Goal: Task Accomplishment & Management: Manage account settings

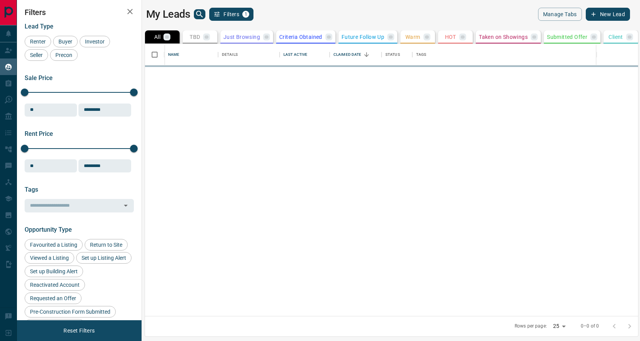
scroll to position [272, 495]
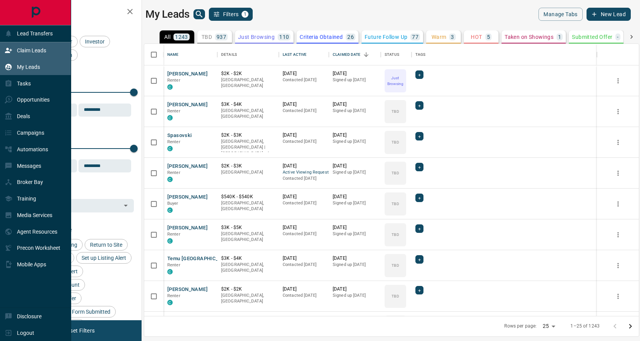
click at [16, 55] on div "Claim Leads" at bounding box center [26, 50] width 42 height 13
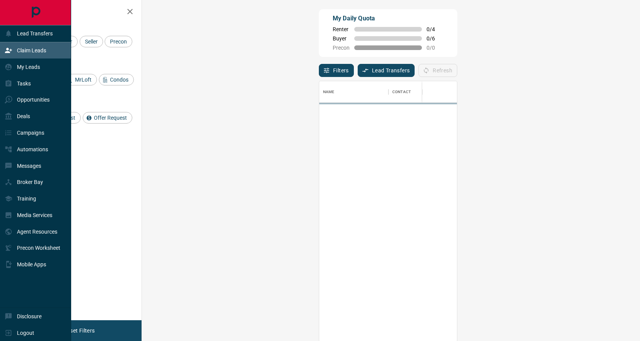
scroll to position [260, 481]
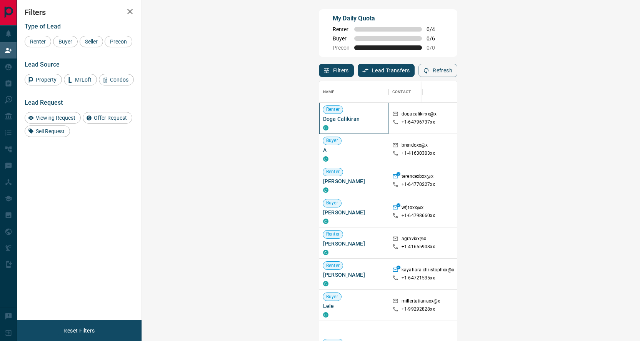
click at [323, 118] on span "Doga Calikiran" at bounding box center [354, 119] width 62 height 8
copy div "Doga Calikiran C"
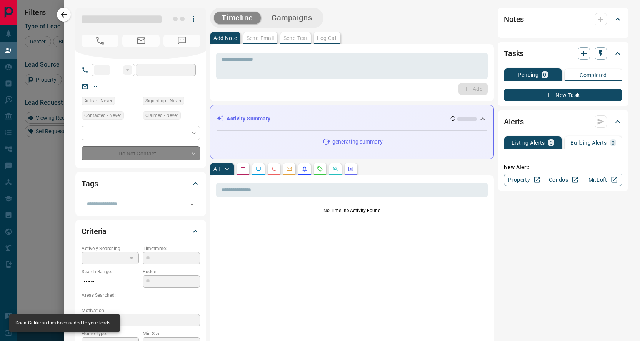
type input "**"
type input "**********"
type input "**"
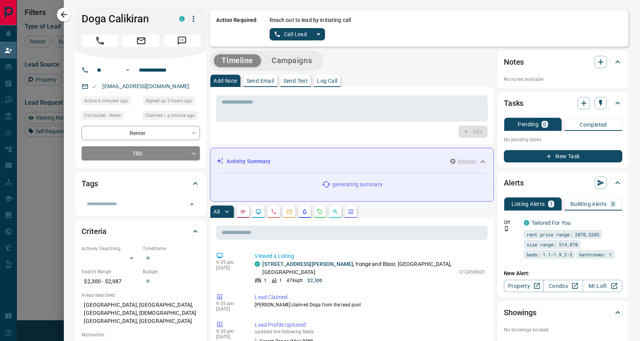
click at [318, 33] on icon "split button" at bounding box center [318, 34] width 9 height 9
click at [305, 59] on li "Log Manual Call" at bounding box center [296, 61] width 47 height 12
click at [289, 33] on button "Log Manual Call" at bounding box center [295, 34] width 51 height 12
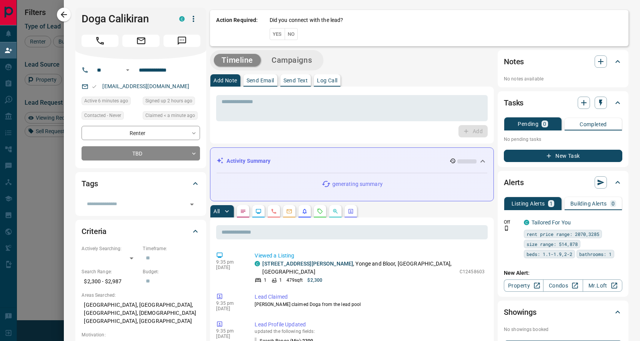
click at [276, 33] on button "Yes" at bounding box center [277, 34] width 15 height 12
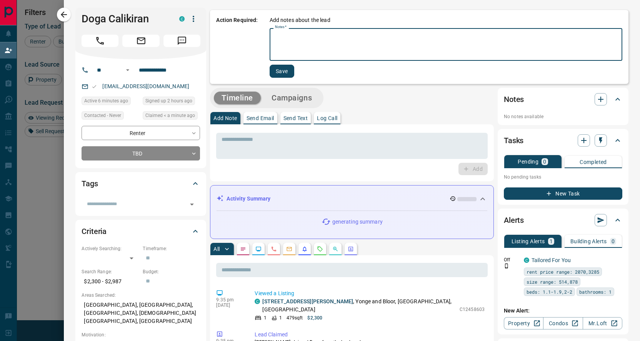
click at [305, 45] on textarea "Notes   *" at bounding box center [446, 45] width 342 height 26
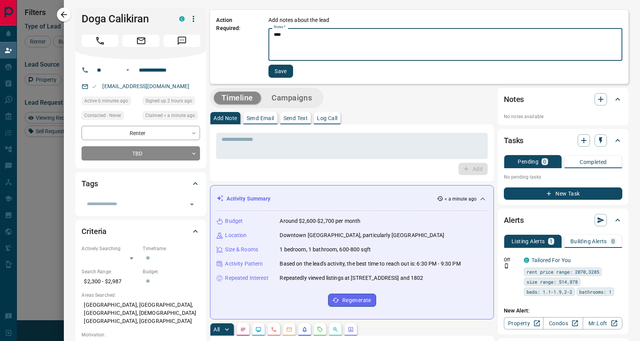
type textarea "****"
click at [283, 71] on button "Save" at bounding box center [280, 71] width 25 height 13
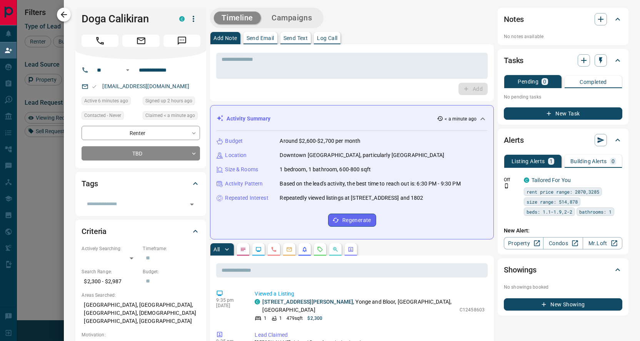
click at [68, 15] on icon "button" at bounding box center [63, 14] width 9 height 9
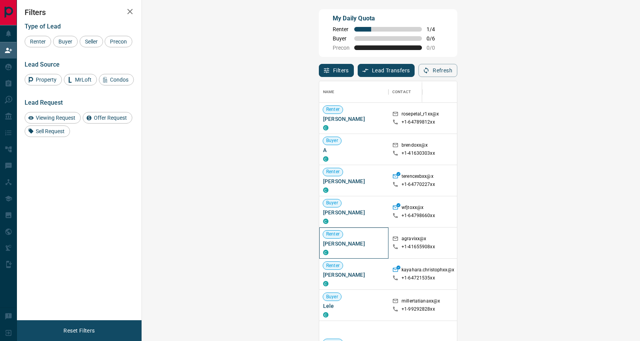
click at [323, 243] on span "[PERSON_NAME]" at bounding box center [354, 244] width 62 height 8
copy div "[PERSON_NAME] C"
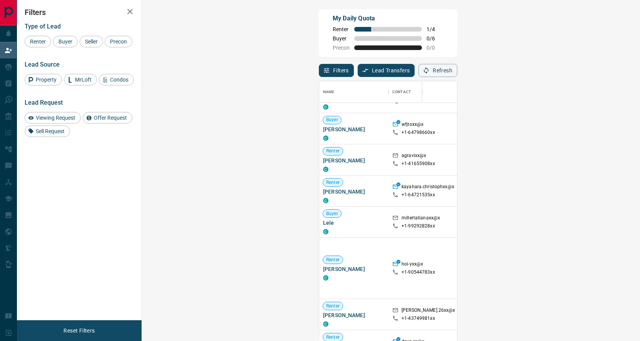
scroll to position [0, 0]
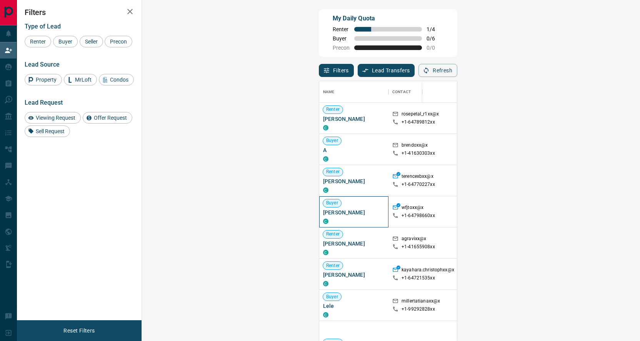
click at [323, 212] on span "[PERSON_NAME]" at bounding box center [354, 212] width 62 height 8
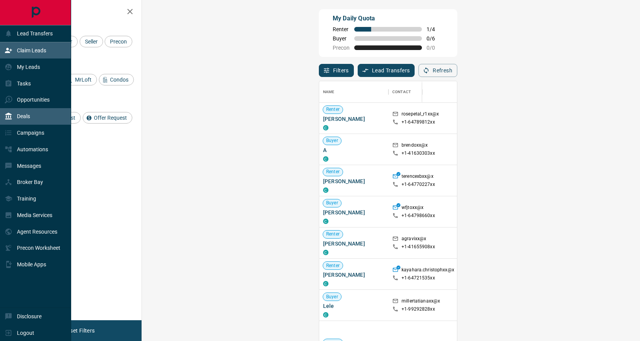
click at [32, 118] on div "Deals" at bounding box center [35, 116] width 71 height 17
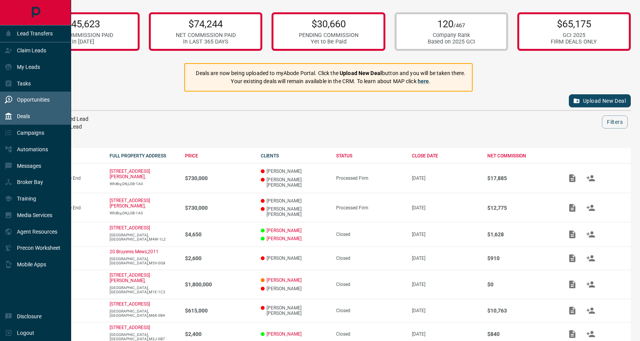
click at [44, 102] on p "Opportunities" at bounding box center [33, 100] width 33 height 6
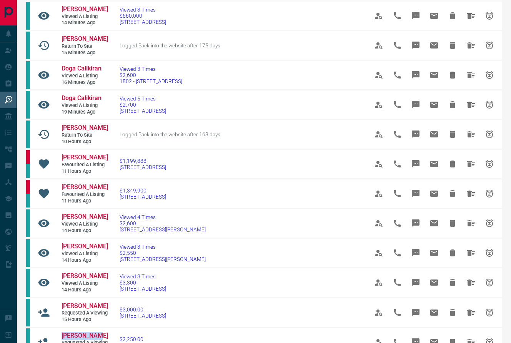
scroll to position [5, 0]
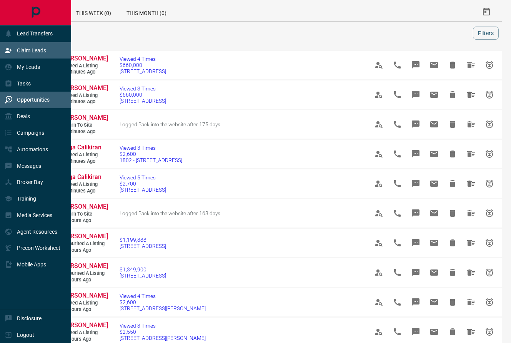
click at [23, 51] on p "Claim Leads" at bounding box center [31, 50] width 29 height 6
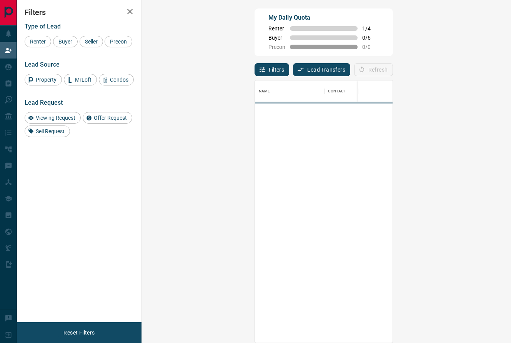
scroll to position [261, 353]
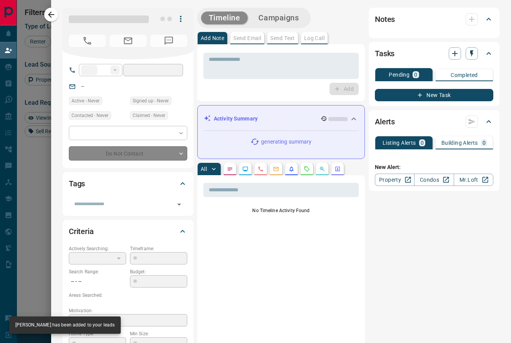
type input "**"
type input "**********"
type input "**"
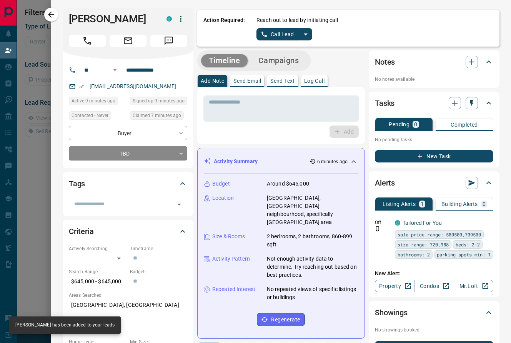
scroll to position [52, 353]
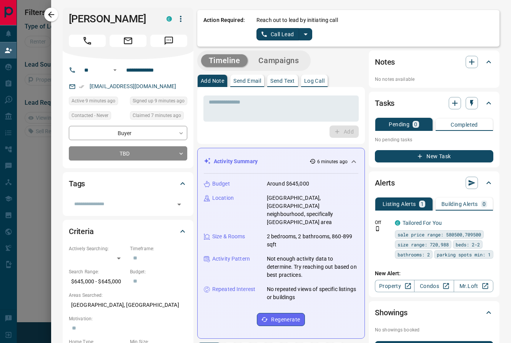
click at [308, 33] on icon "split button" at bounding box center [305, 34] width 9 height 9
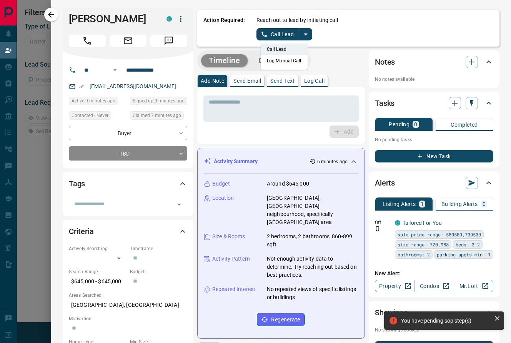
click at [286, 58] on li "Log Manual Call" at bounding box center [284, 61] width 47 height 12
click at [274, 31] on button "Log Manual Call" at bounding box center [282, 34] width 51 height 12
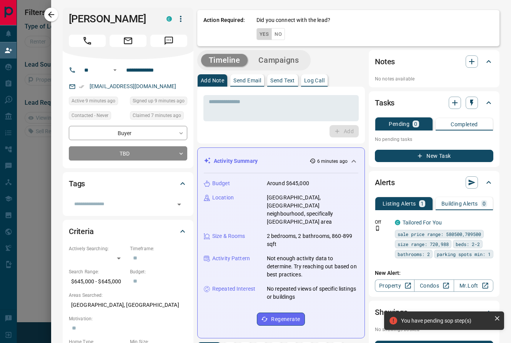
click at [266, 35] on button "Yes" at bounding box center [264, 34] width 15 height 12
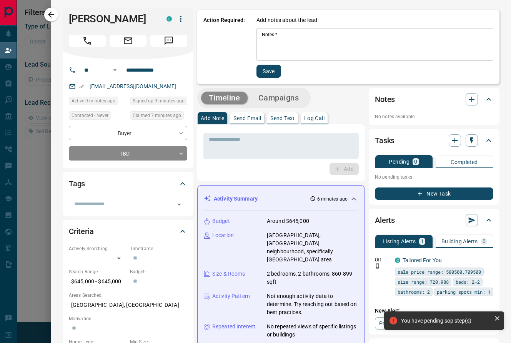
click at [291, 34] on textarea "Notes   *" at bounding box center [375, 45] width 226 height 26
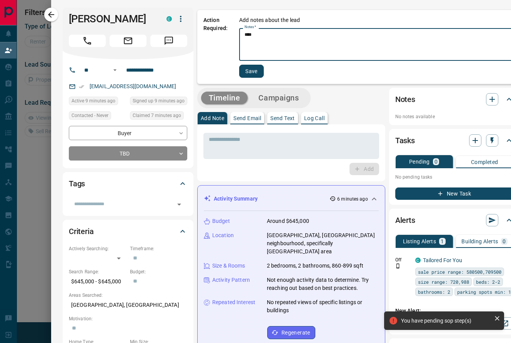
type textarea "****"
click at [264, 66] on button "Save" at bounding box center [251, 71] width 25 height 13
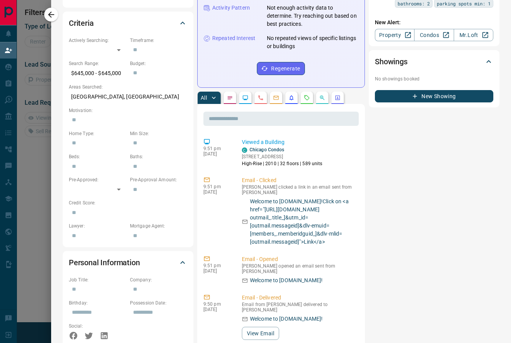
scroll to position [340, 0]
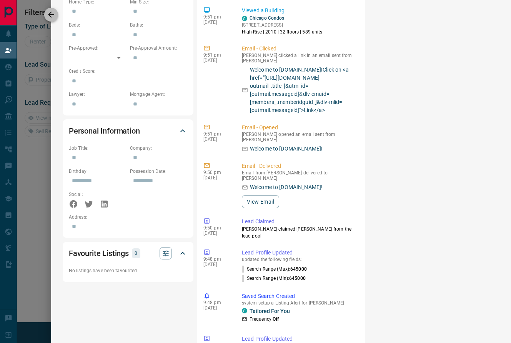
click at [51, 14] on icon "button" at bounding box center [51, 14] width 9 height 9
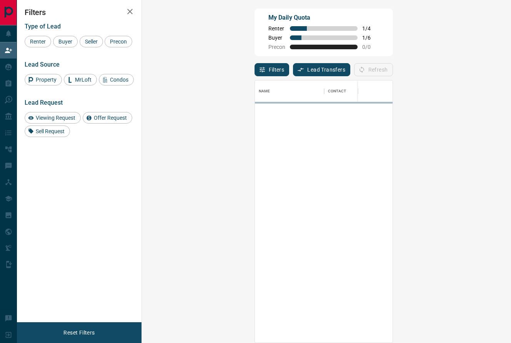
scroll to position [261, 353]
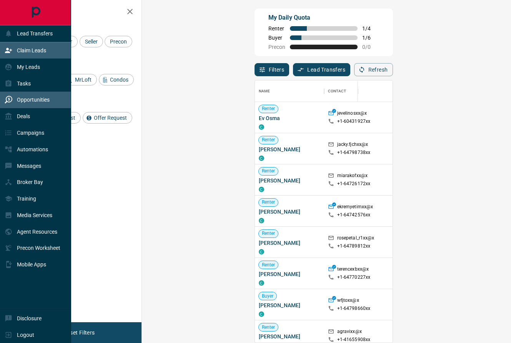
click at [28, 103] on div "Opportunities" at bounding box center [27, 99] width 45 height 13
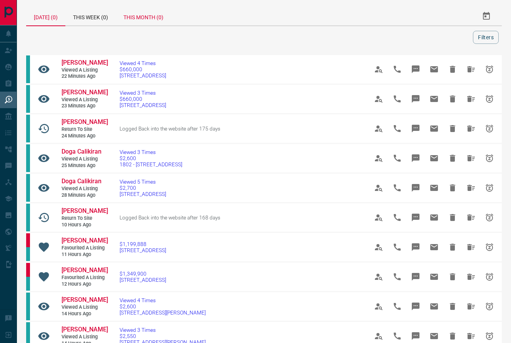
click at [160, 19] on div "This Month (0)" at bounding box center [143, 16] width 55 height 18
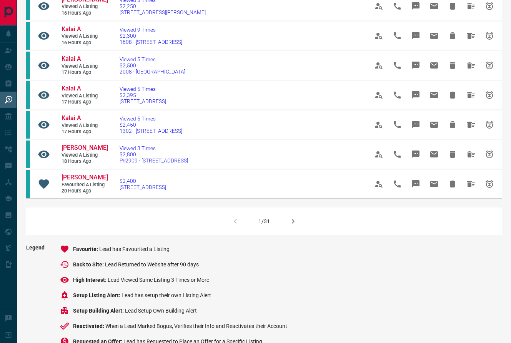
scroll to position [512, 0]
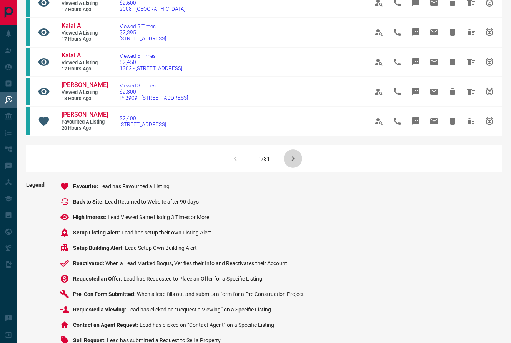
click at [291, 163] on icon "button" at bounding box center [292, 158] width 9 height 9
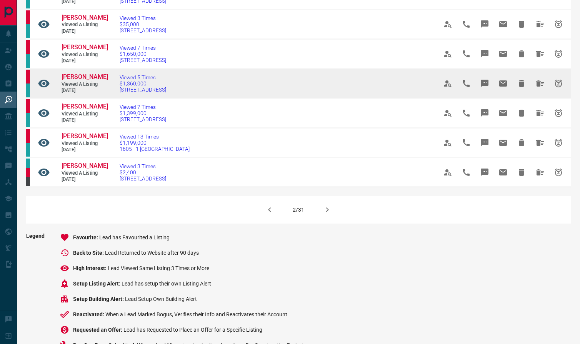
scroll to position [496, 0]
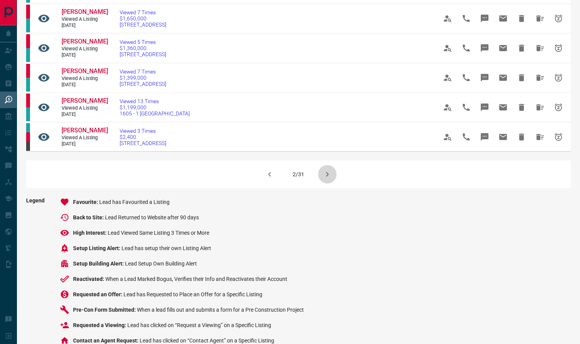
click at [328, 179] on icon "button" at bounding box center [327, 174] width 9 height 9
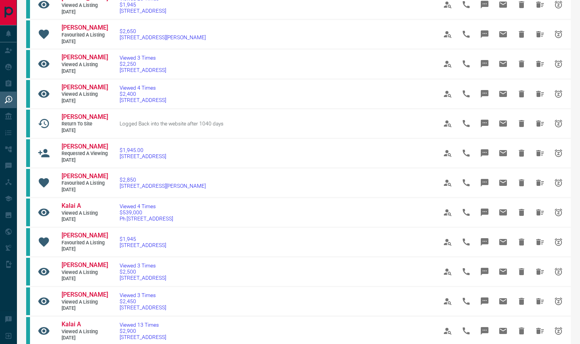
scroll to position [306, 0]
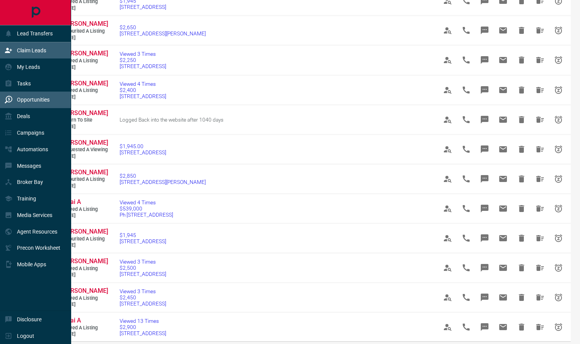
click at [12, 52] on div "Claim Leads" at bounding box center [26, 50] width 42 height 13
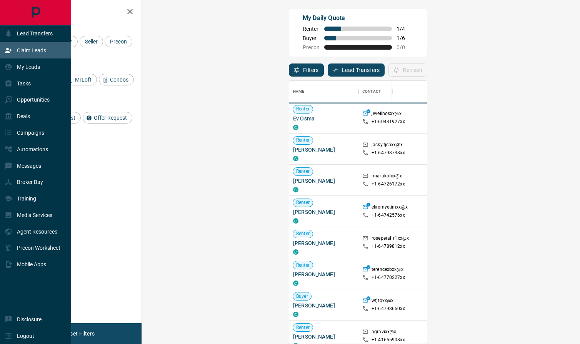
scroll to position [263, 421]
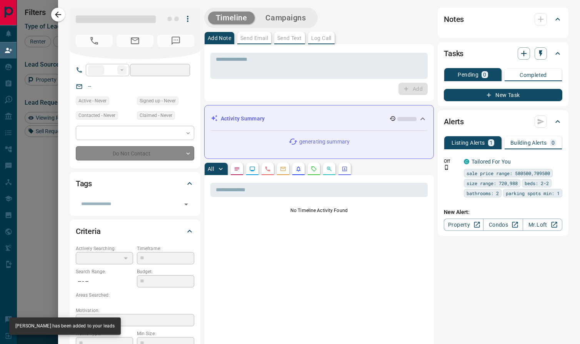
type input "**"
type input "**********"
type input "**"
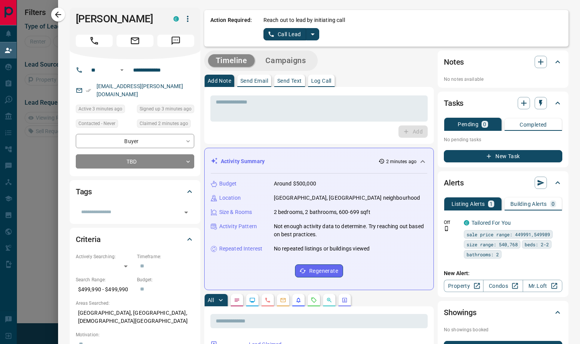
scroll to position [52, 421]
click at [314, 35] on icon "split button" at bounding box center [312, 34] width 9 height 9
click at [290, 65] on li "Log Manual Call" at bounding box center [291, 61] width 47 height 12
click at [288, 38] on button "Log Manual Call" at bounding box center [288, 34] width 51 height 12
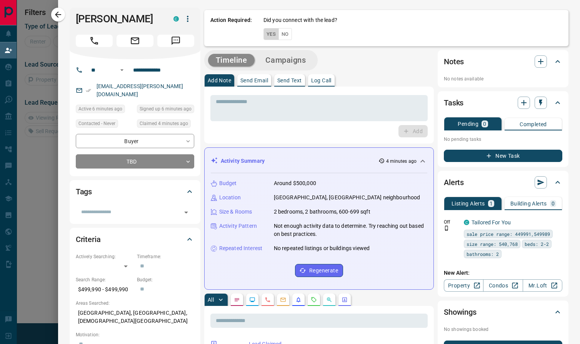
click at [272, 38] on button "Yes" at bounding box center [270, 34] width 15 height 12
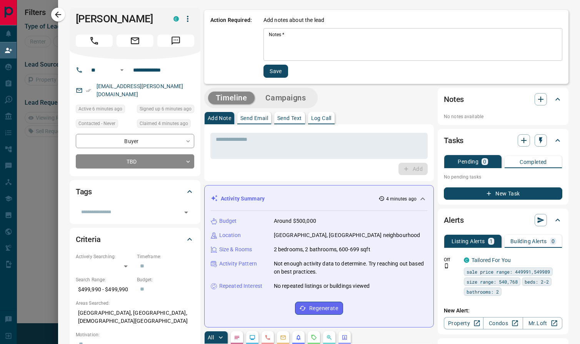
click at [289, 46] on textarea "Notes   *" at bounding box center [413, 45] width 288 height 26
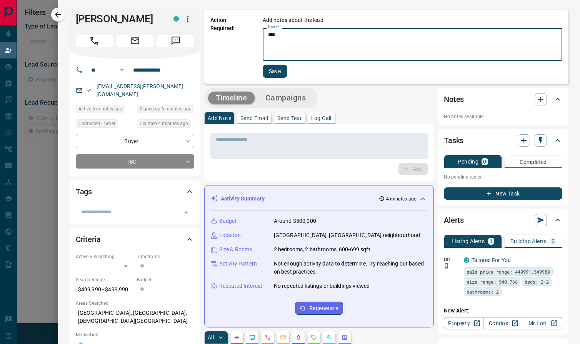
type textarea "****"
click at [280, 73] on button "Save" at bounding box center [275, 71] width 25 height 13
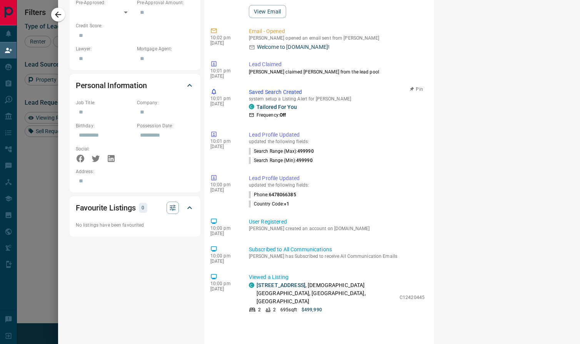
scroll to position [0, 0]
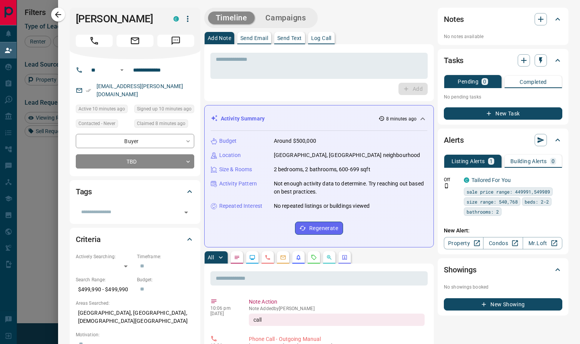
click at [99, 41] on icon "Call" at bounding box center [94, 41] width 10 height 10
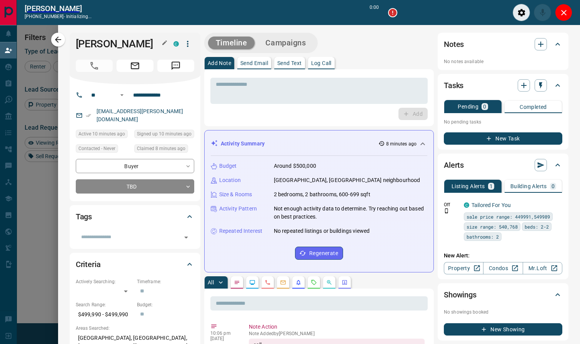
scroll to position [243, 421]
click at [122, 44] on h1 "[PERSON_NAME]" at bounding box center [119, 44] width 86 height 12
type input "*******"
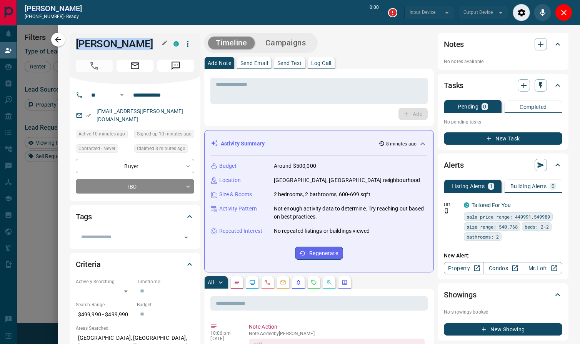
type input "*******"
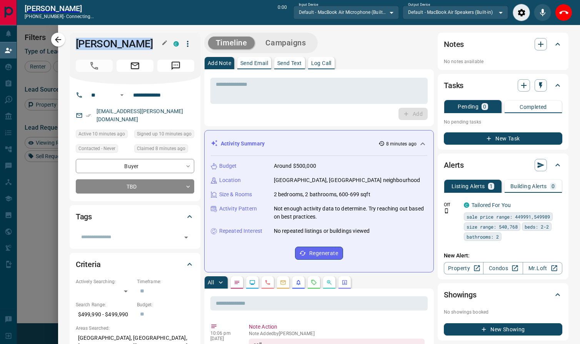
copy div "[PERSON_NAME] C"
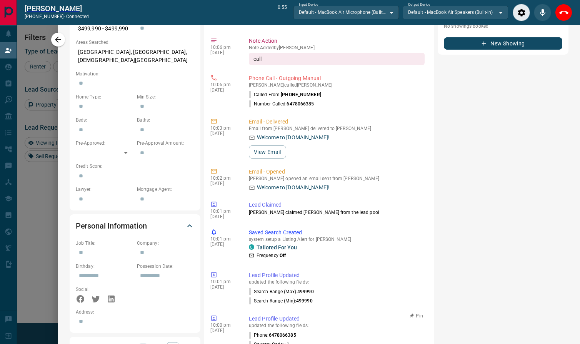
scroll to position [0, 0]
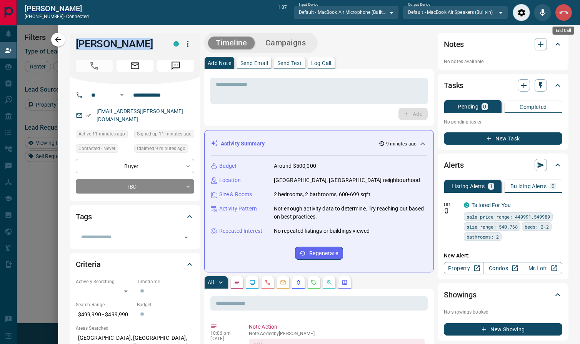
click at [566, 14] on icon "End Call" at bounding box center [563, 12] width 9 height 9
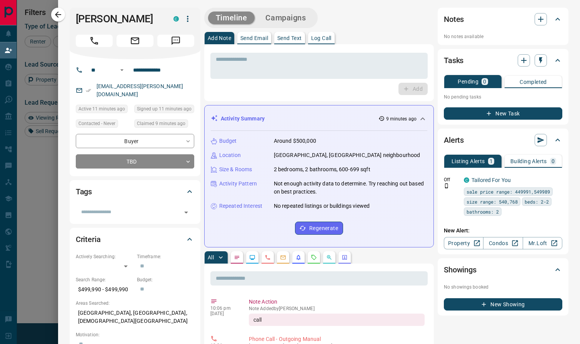
click at [352, 80] on div "* ​ Add" at bounding box center [318, 72] width 217 height 45
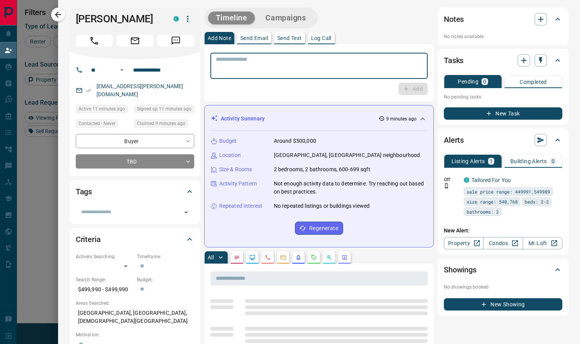
click at [356, 72] on textarea at bounding box center [319, 66] width 207 height 20
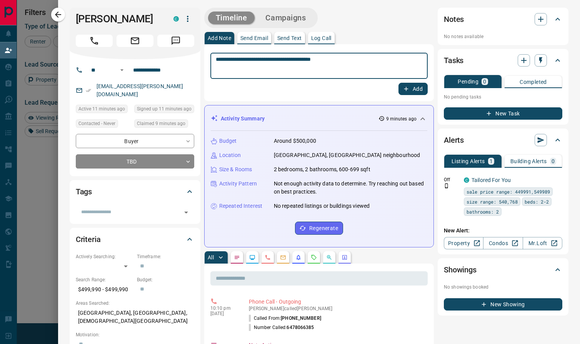
type textarea "**********"
click at [414, 87] on button "Add" at bounding box center [412, 89] width 29 height 12
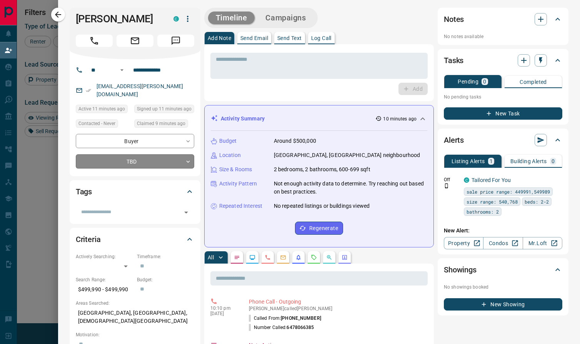
click at [144, 153] on body "Lead Transfers Claim Leads My Leads Tasks Opportunities Deals Campaigns Automat…" at bounding box center [290, 145] width 580 height 290
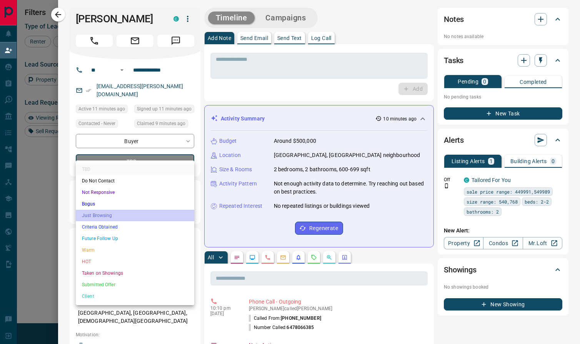
click at [123, 218] on li "Just Browsing" at bounding box center [135, 216] width 118 height 12
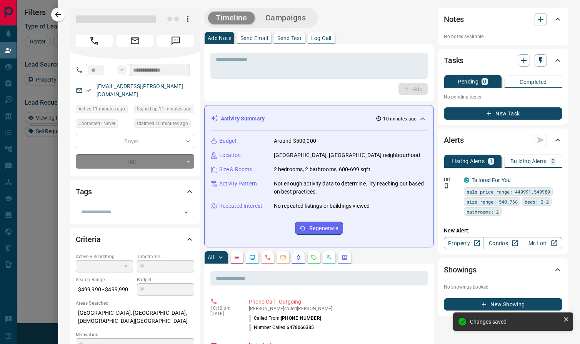
type input "*"
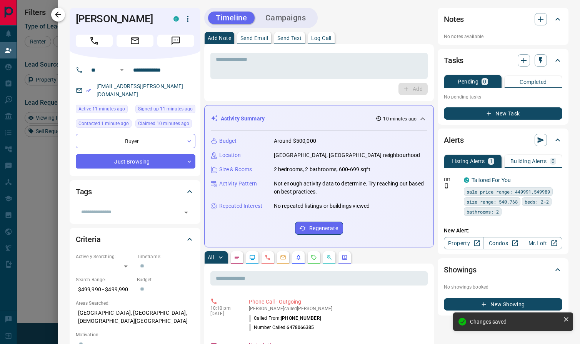
click at [59, 12] on icon "button" at bounding box center [57, 14] width 9 height 9
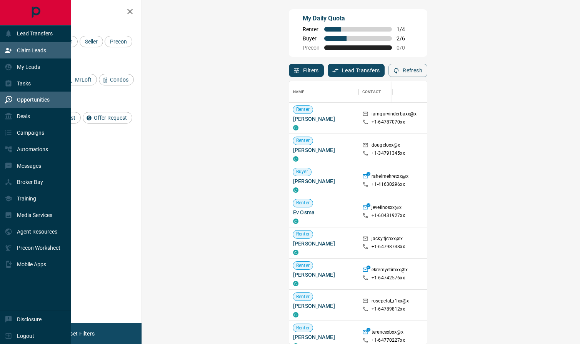
click at [20, 96] on div "Opportunities" at bounding box center [27, 99] width 45 height 13
